Goal: Task Accomplishment & Management: Use online tool/utility

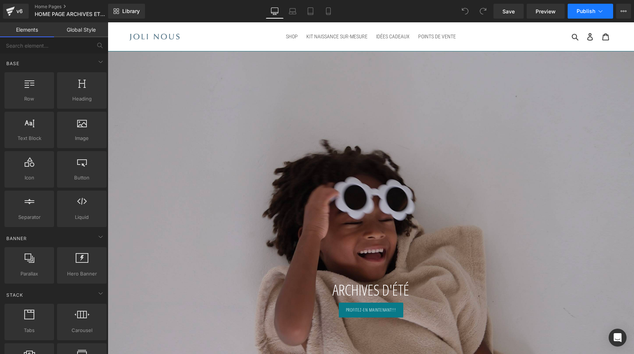
click at [590, 7] on button "Publish" at bounding box center [590, 11] width 45 height 15
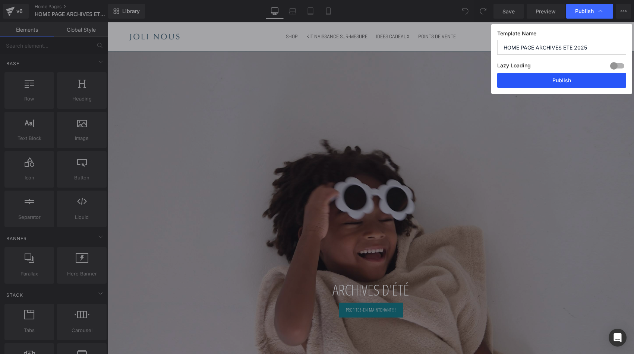
click at [547, 84] on button "Publish" at bounding box center [561, 80] width 129 height 15
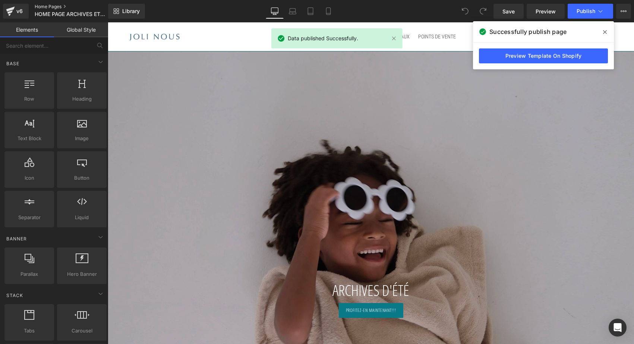
click at [43, 6] on link "Home Pages" at bounding box center [78, 7] width 86 height 6
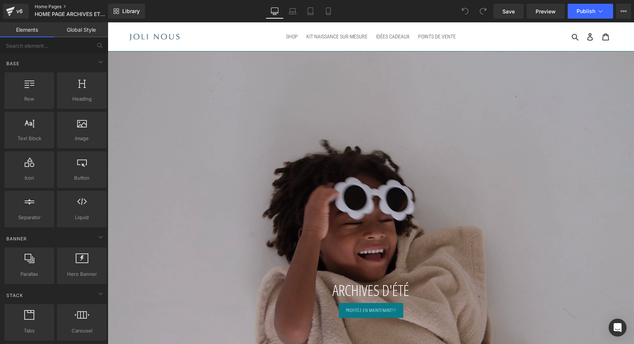
click at [49, 6] on link "Home Pages" at bounding box center [78, 7] width 86 height 6
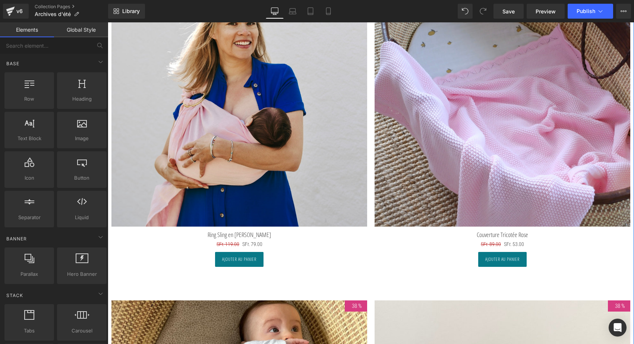
scroll to position [1220, 0]
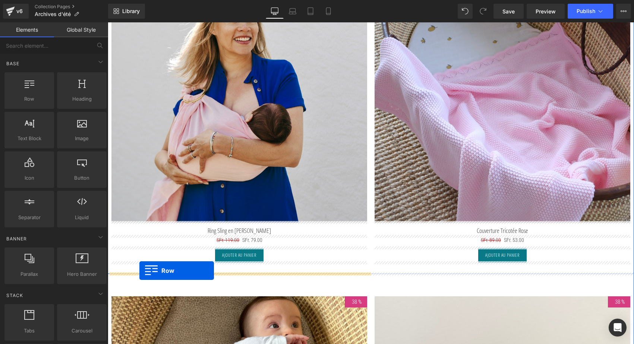
drag, startPoint x: 113, startPoint y: 163, endPoint x: 139, endPoint y: 271, distance: 110.5
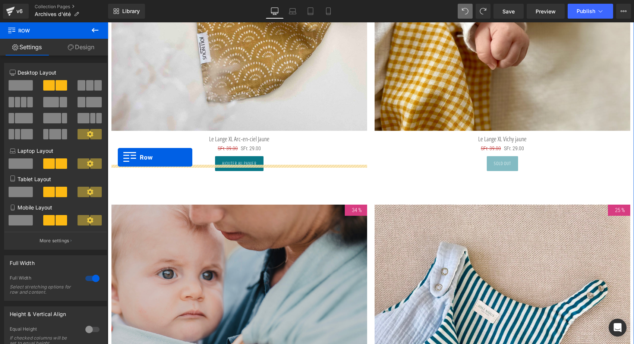
scroll to position [1976, 0]
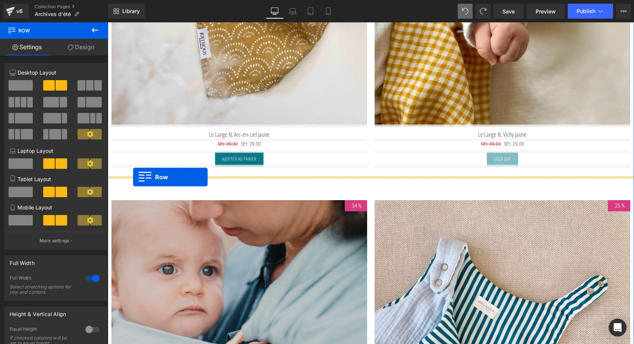
drag, startPoint x: 112, startPoint y: 136, endPoint x: 133, endPoint y: 177, distance: 46.3
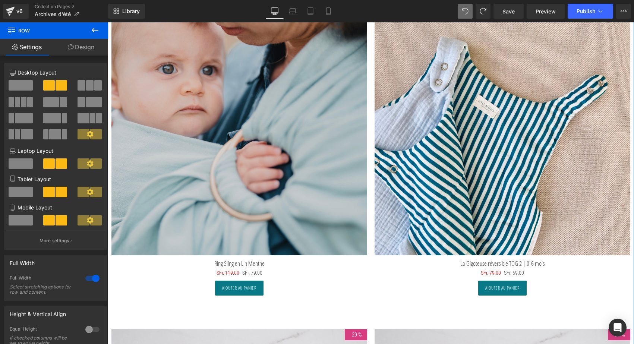
scroll to position [2550, 0]
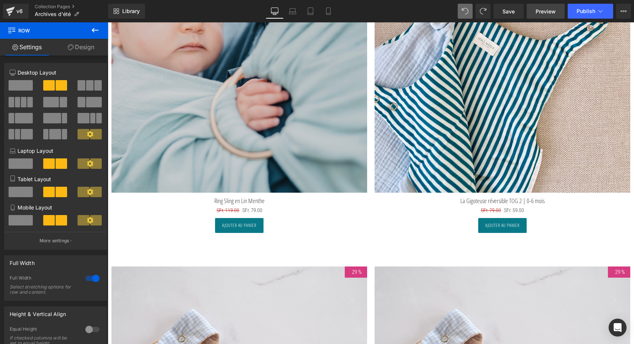
click at [541, 15] on link "Preview" at bounding box center [546, 11] width 38 height 15
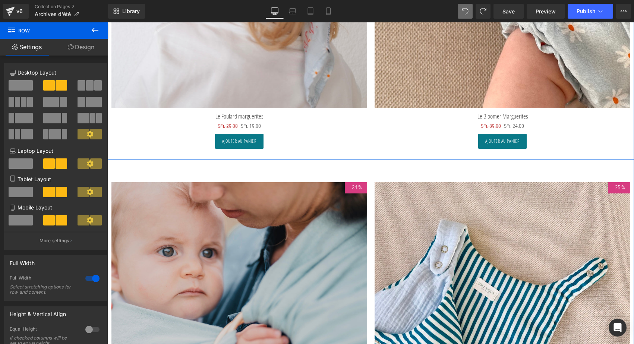
scroll to position [2305, 0]
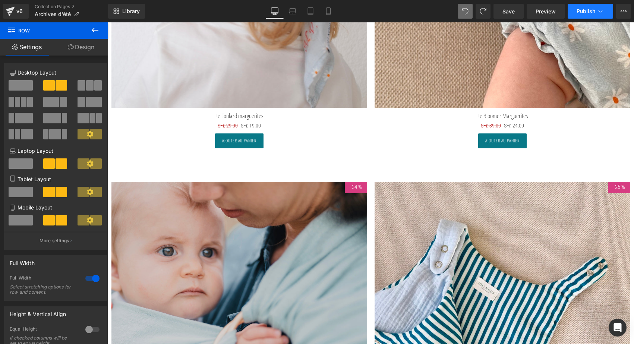
click at [590, 13] on span "Publish" at bounding box center [585, 11] width 19 height 6
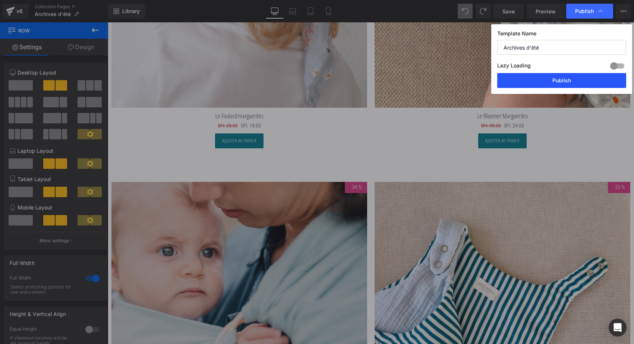
click at [555, 82] on button "Publish" at bounding box center [561, 80] width 129 height 15
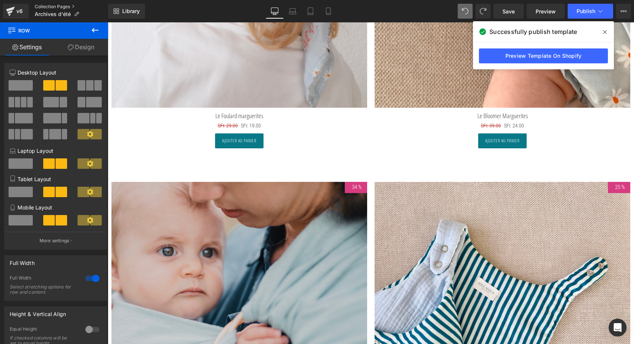
click at [45, 7] on link "Collection Pages" at bounding box center [71, 7] width 73 height 6
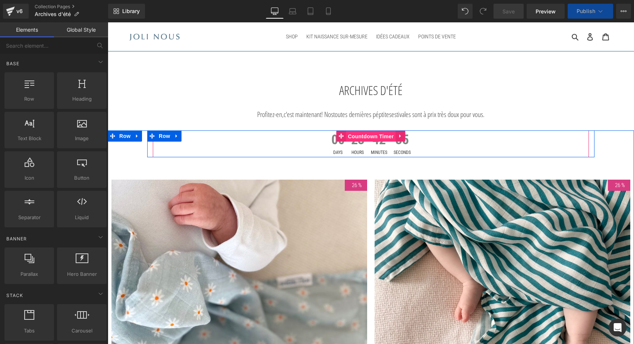
click at [361, 136] on span "Countdown Timer" at bounding box center [371, 136] width 50 height 11
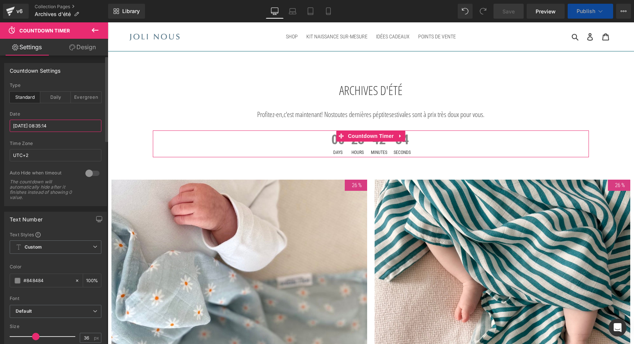
click at [36, 127] on input "2025/09/17 08:35:14" at bounding box center [56, 126] width 92 height 12
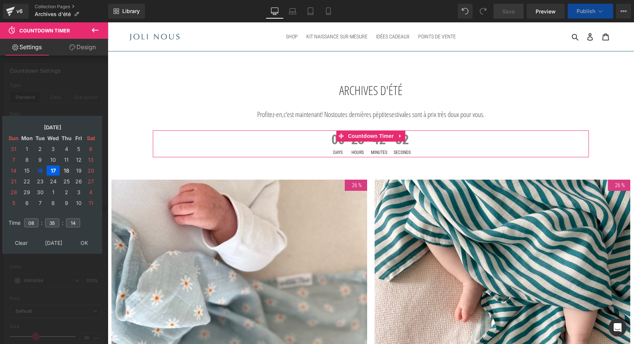
click at [67, 169] on td "18" at bounding box center [66, 170] width 12 height 10
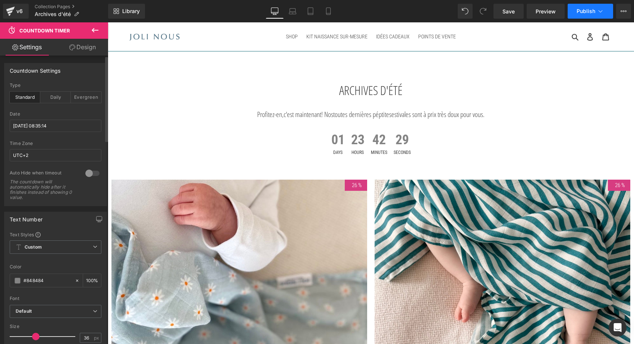
click at [576, 13] on span "Publish" at bounding box center [585, 11] width 19 height 6
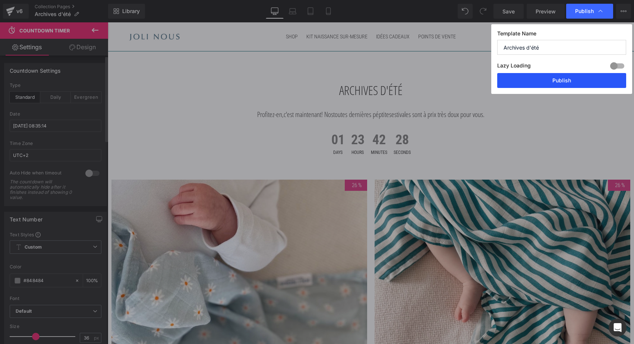
click at [542, 84] on button "Publish" at bounding box center [561, 80] width 129 height 15
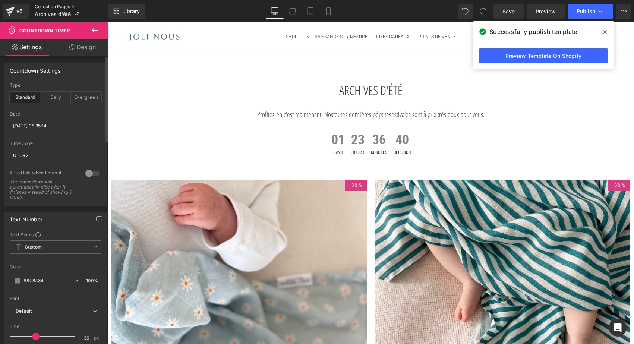
click at [39, 6] on link "Collection Pages" at bounding box center [71, 7] width 73 height 6
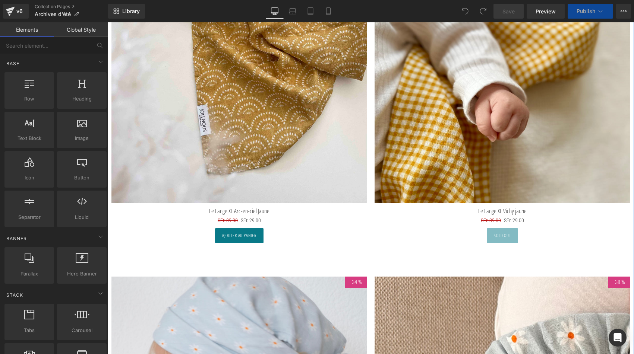
scroll to position [1881, 0]
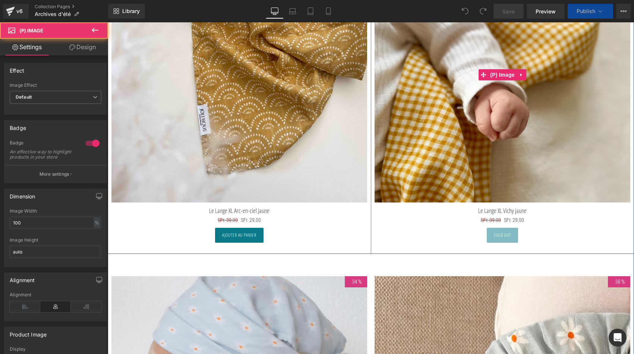
click at [455, 100] on img at bounding box center [502, 75] width 256 height 256
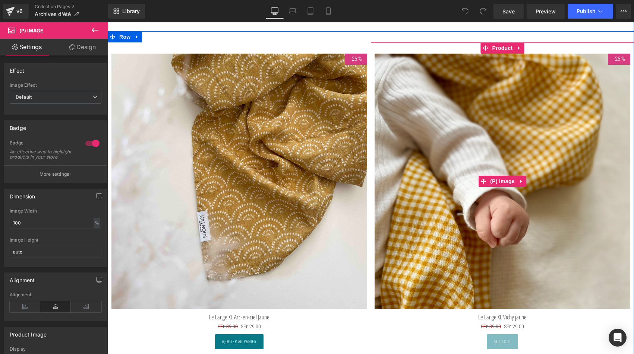
scroll to position [1761, 0]
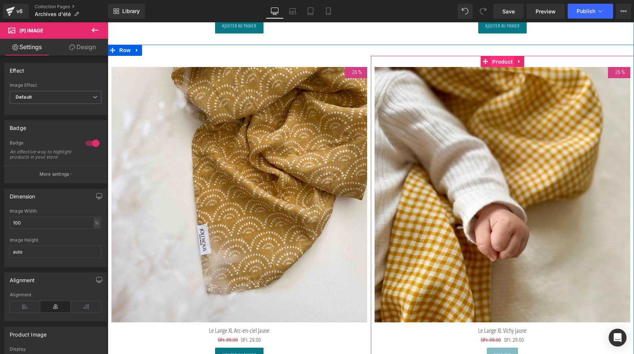
click at [501, 60] on span "Product" at bounding box center [502, 61] width 24 height 11
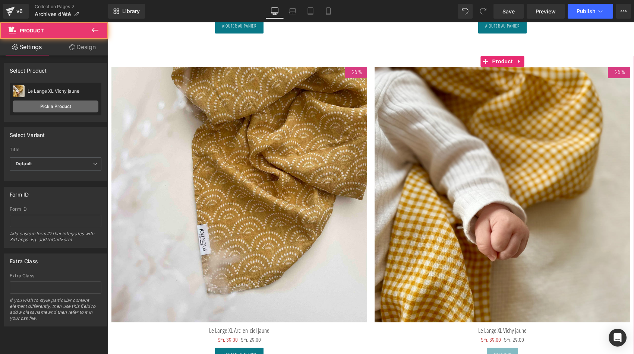
click at [63, 108] on link "Pick a Product" at bounding box center [56, 107] width 86 height 12
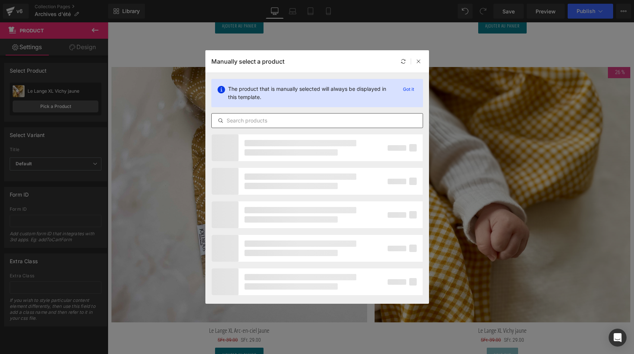
click at [248, 121] on input "text" at bounding box center [317, 120] width 211 height 9
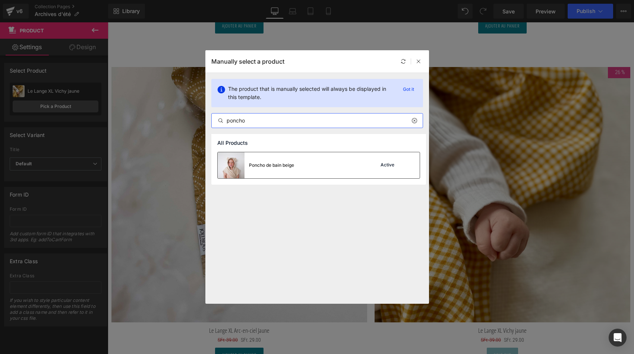
type input "poncho"
click at [237, 169] on img at bounding box center [231, 165] width 27 height 26
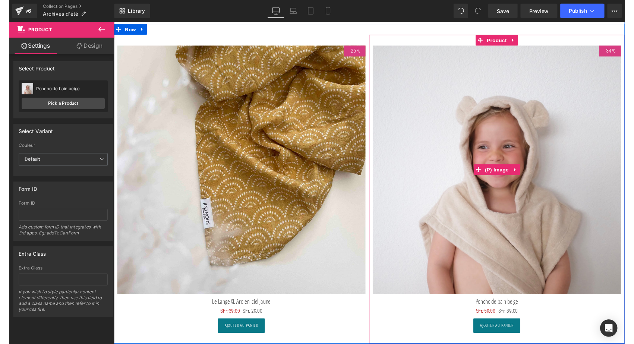
scroll to position [1787, 0]
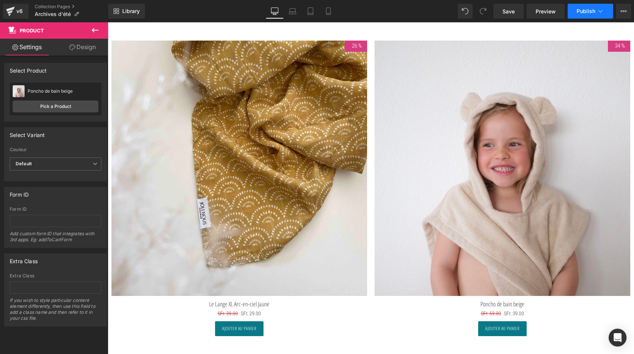
click at [588, 10] on span "Publish" at bounding box center [585, 11] width 19 height 6
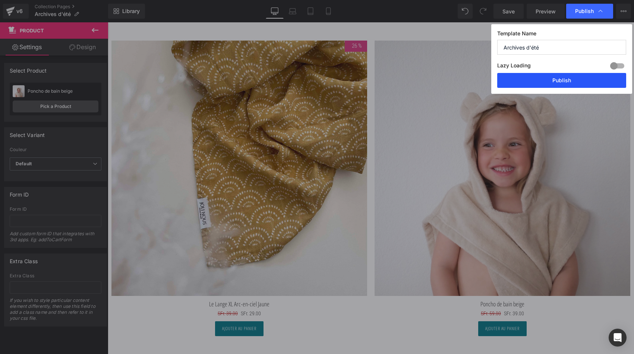
click at [568, 79] on button "Publish" at bounding box center [561, 80] width 129 height 15
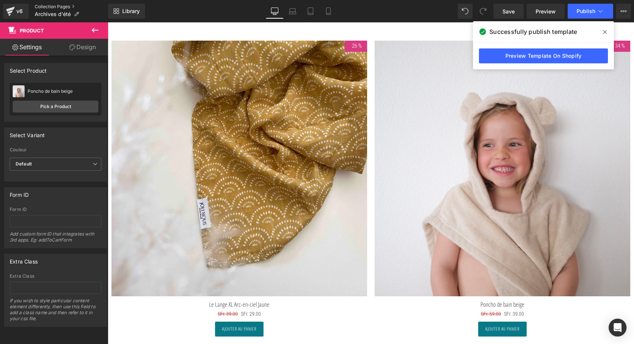
click at [53, 7] on link "Collection Pages" at bounding box center [71, 7] width 73 height 6
